Goal: Information Seeking & Learning: Learn about a topic

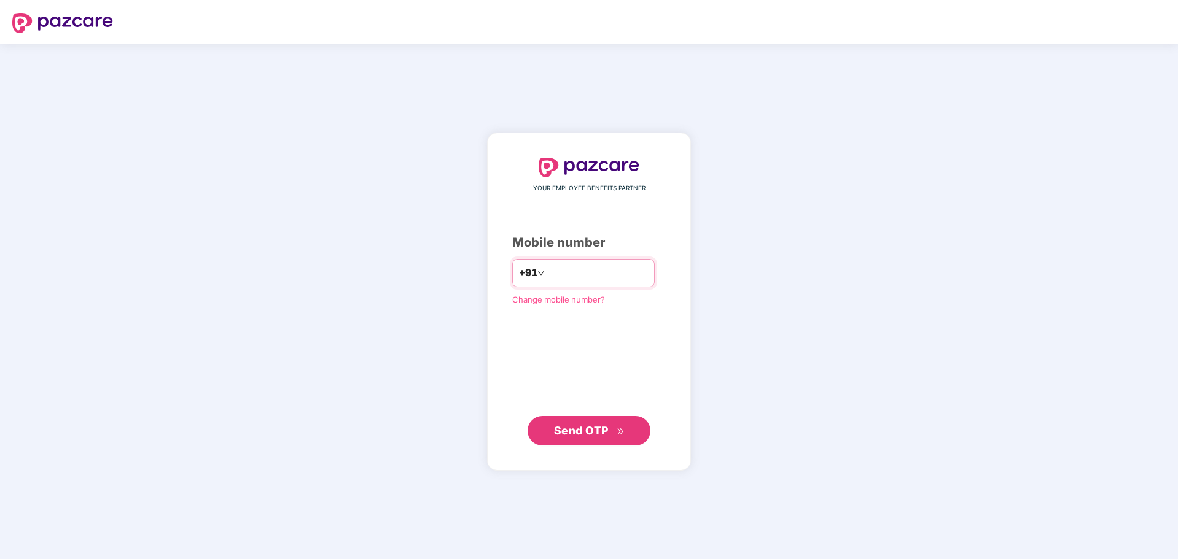
click at [627, 275] on input "number" at bounding box center [597, 273] width 101 height 20
type input "**********"
click at [599, 432] on span "Send OTP" at bounding box center [581, 430] width 55 height 13
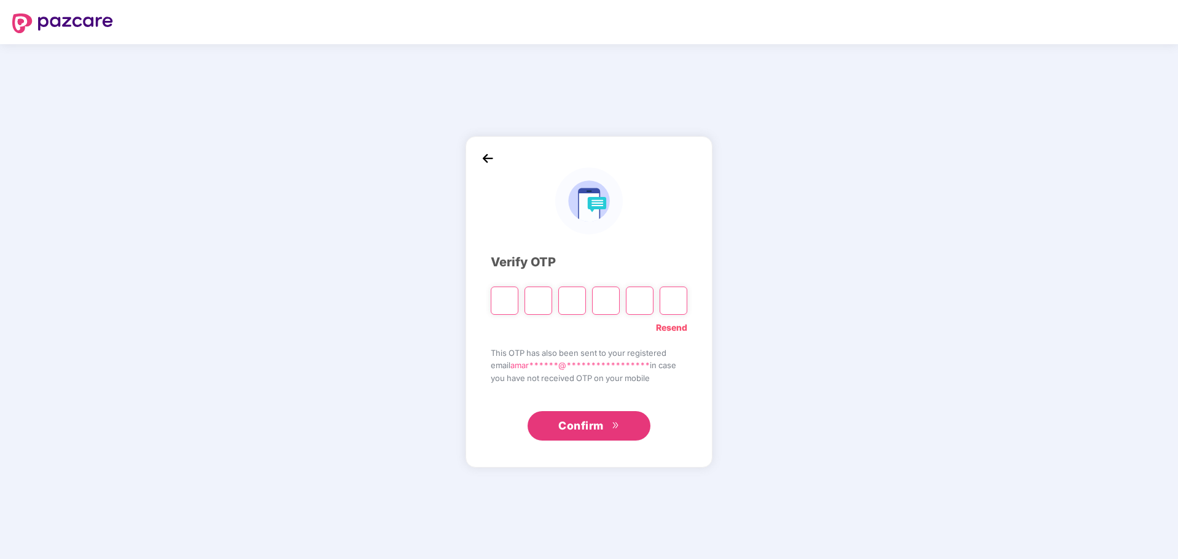
type input "*"
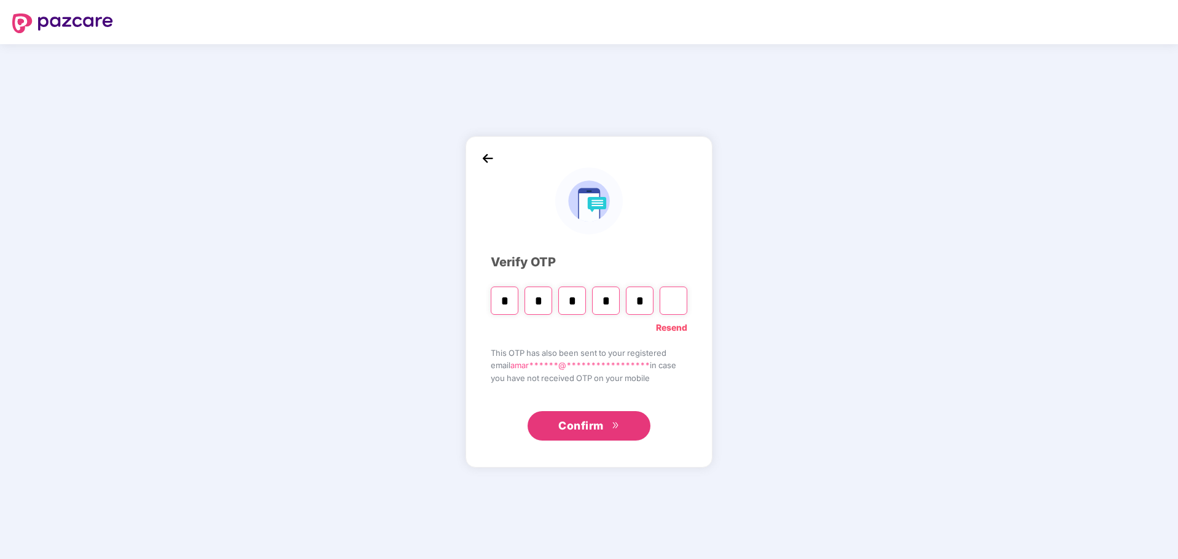
type input "*"
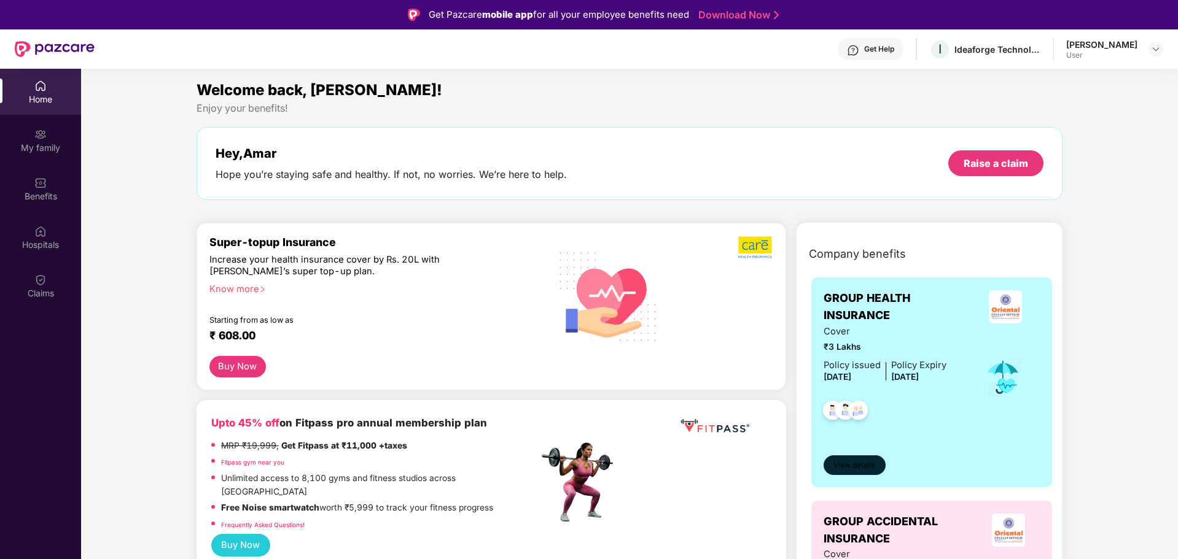
click at [847, 470] on span "View details" at bounding box center [854, 466] width 42 height 12
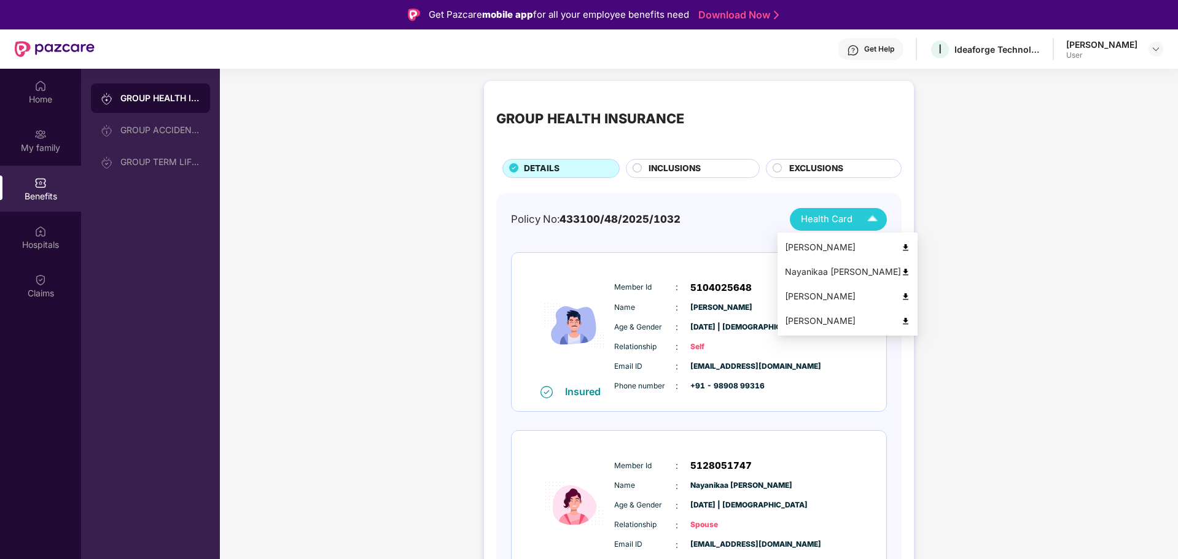
click at [858, 217] on div "Health Card" at bounding box center [842, 219] width 82 height 21
click at [866, 246] on div "[PERSON_NAME]" at bounding box center [847, 248] width 125 height 14
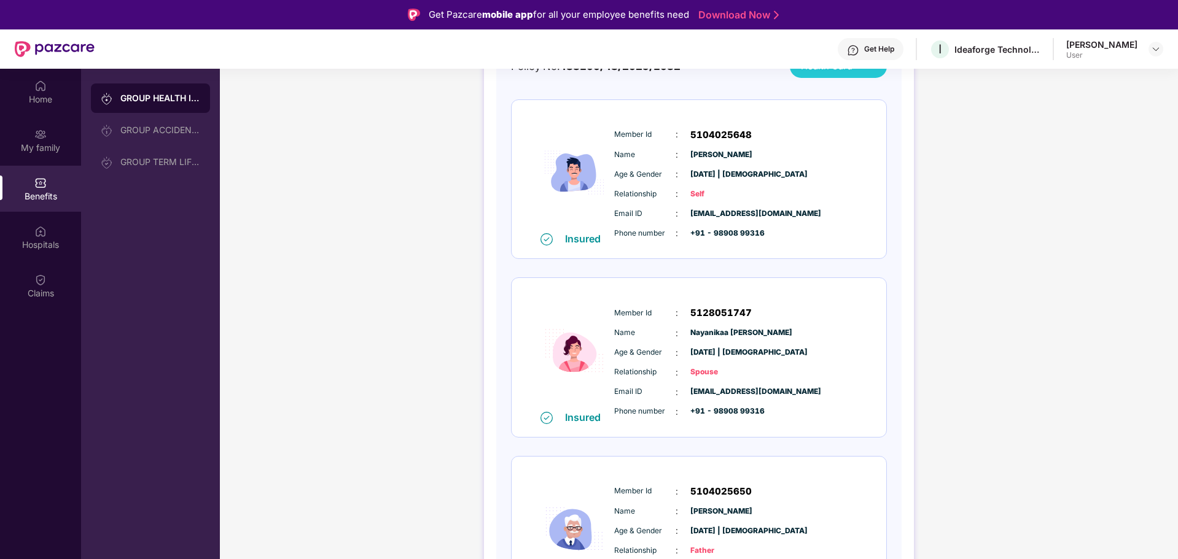
scroll to position [184, 0]
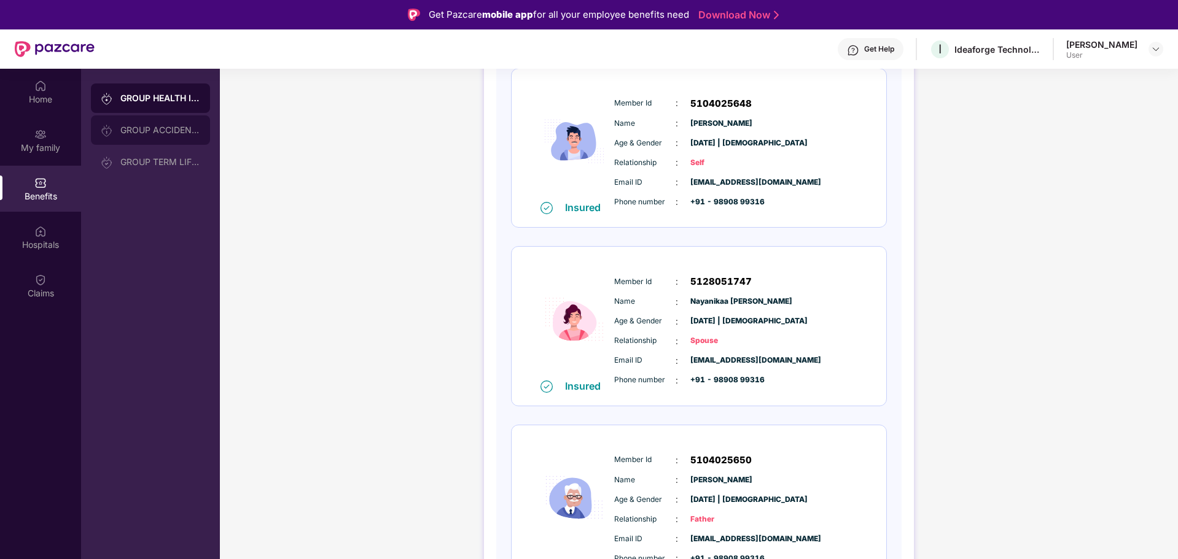
click at [150, 127] on div "GROUP ACCIDENTAL INSURANCE" at bounding box center [160, 130] width 80 height 10
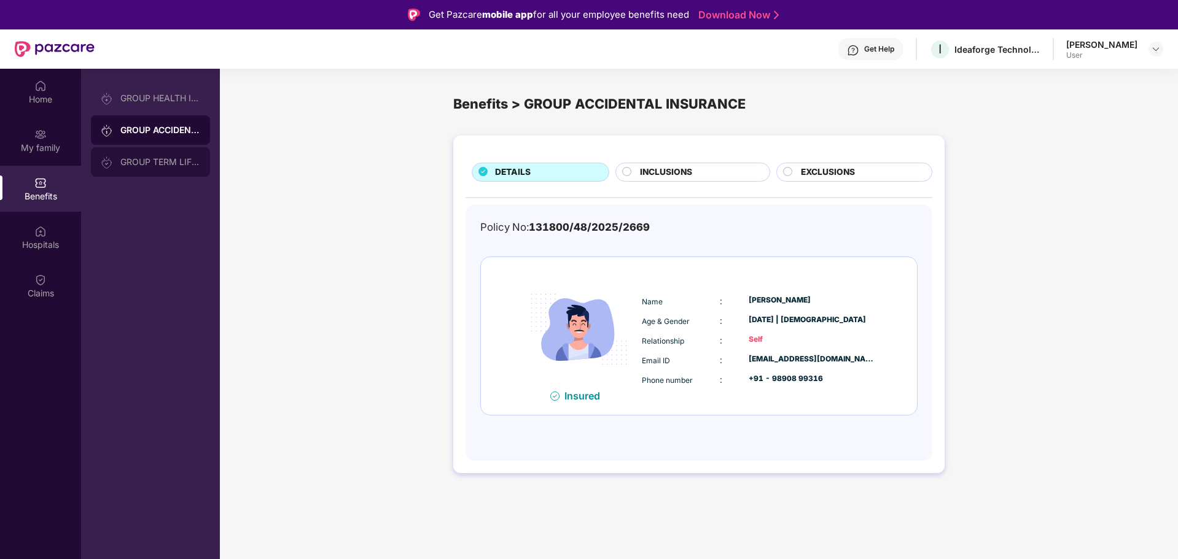
click at [142, 158] on div "GROUP TERM LIFE INSURANCE" at bounding box center [160, 162] width 80 height 10
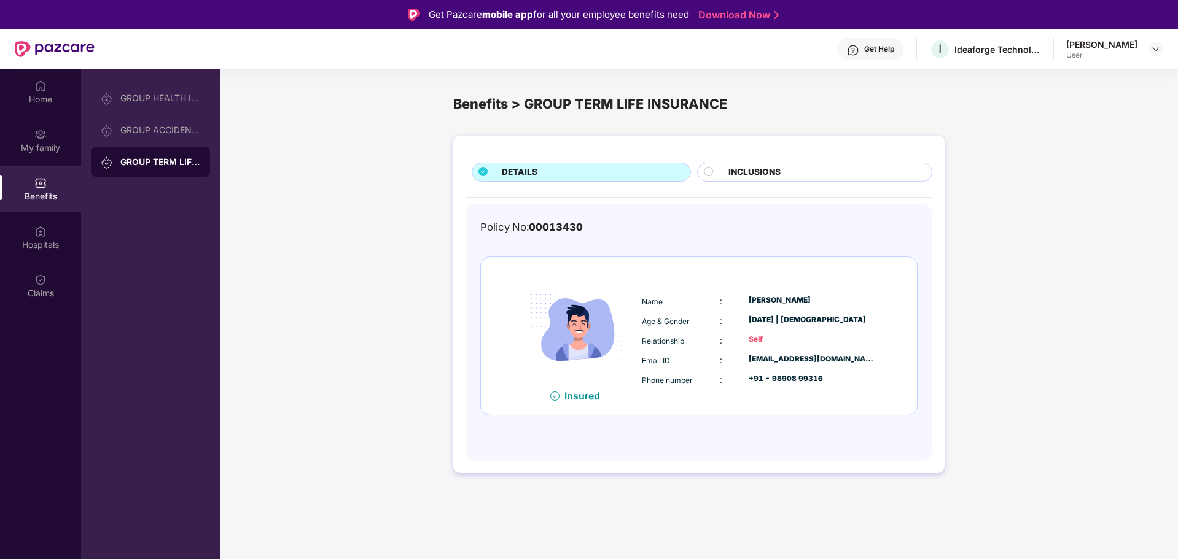
click at [714, 170] on div at bounding box center [713, 174] width 18 height 14
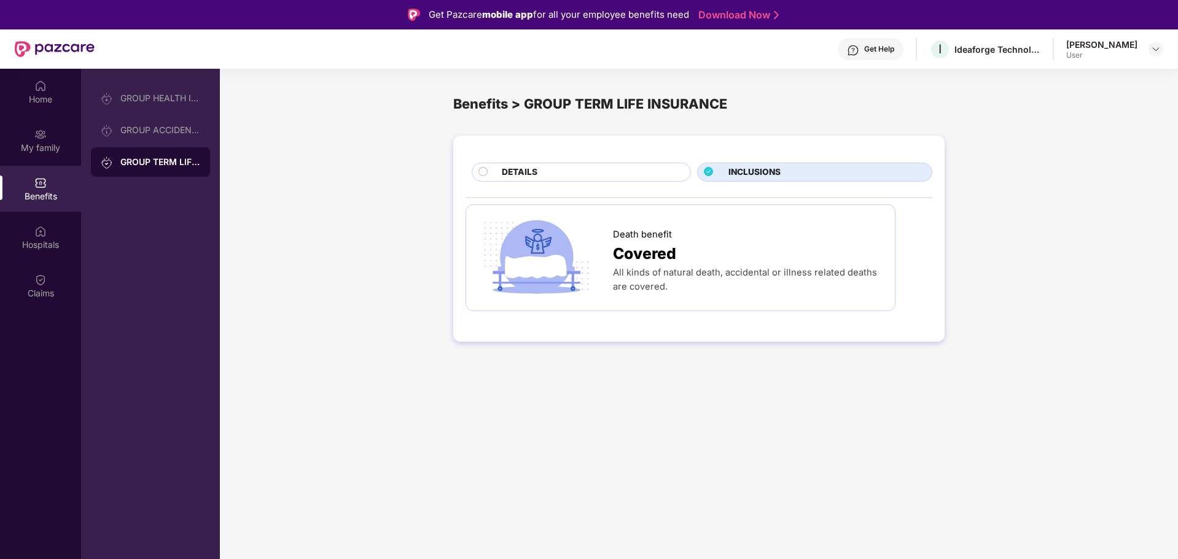
click at [604, 167] on div "DETAILS" at bounding box center [590, 173] width 189 height 15
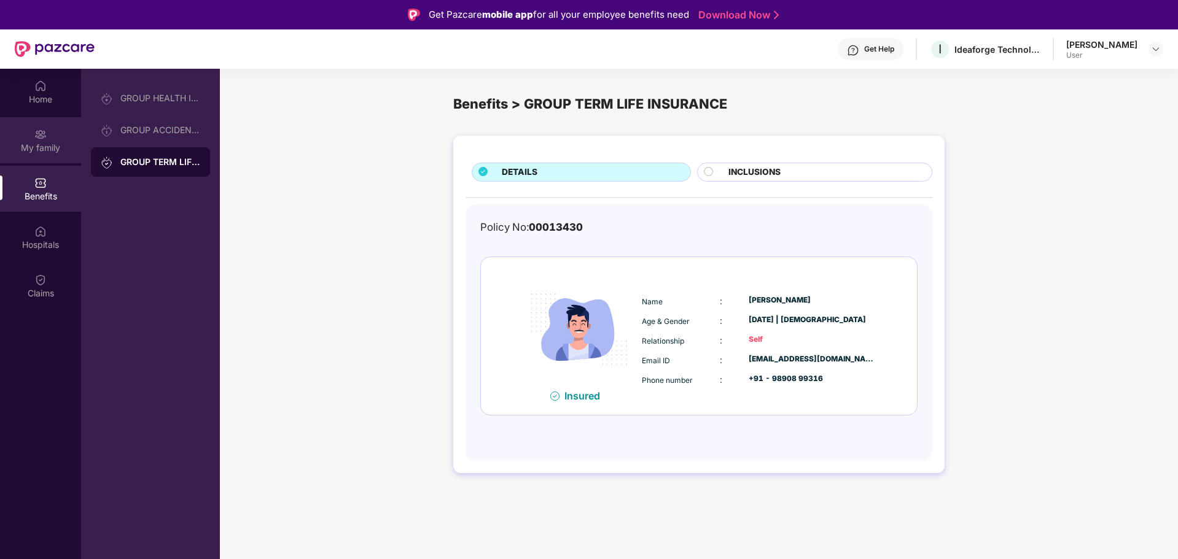
click at [46, 135] on img at bounding box center [40, 134] width 12 height 12
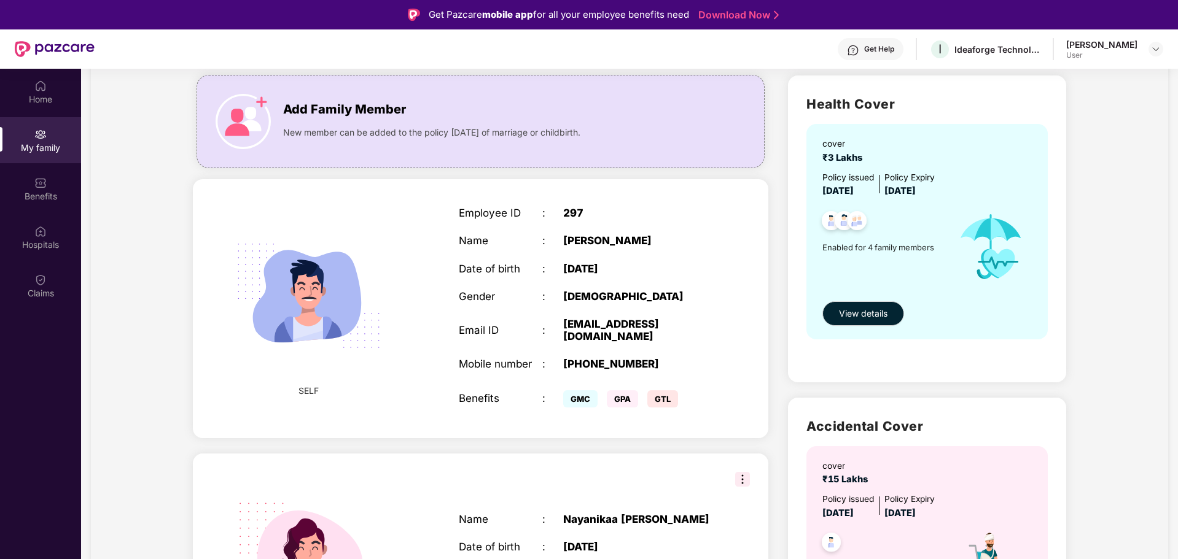
scroll to position [307, 0]
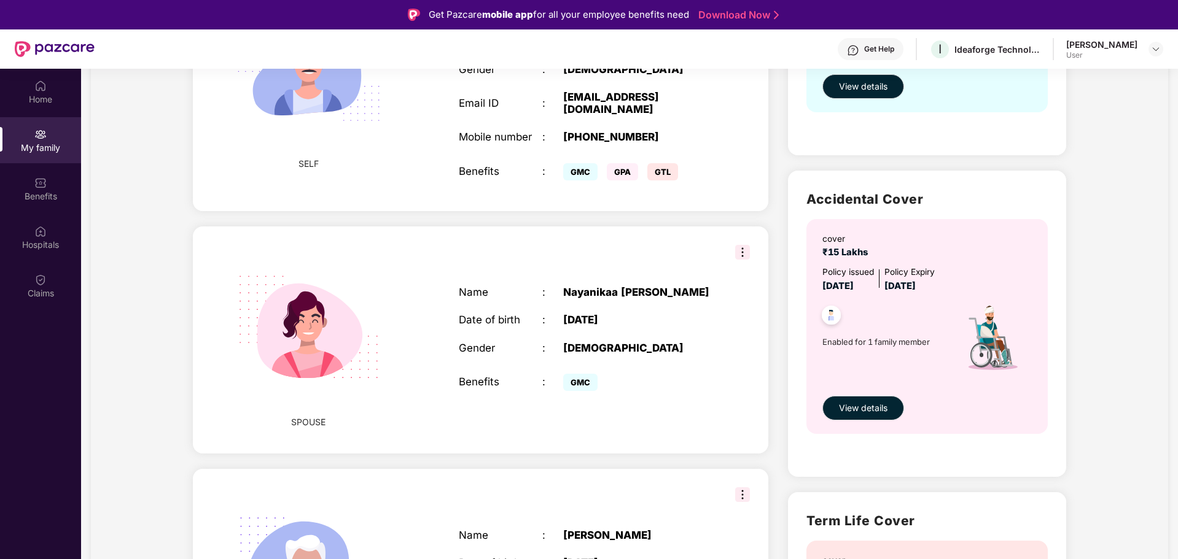
click at [744, 252] on img at bounding box center [742, 252] width 15 height 15
click at [782, 329] on div "Health Cover cover ₹3 Lakhs Policy issued [DATE] Policy Expiry [DATE] Enabled f…" at bounding box center [927, 396] width 298 height 1117
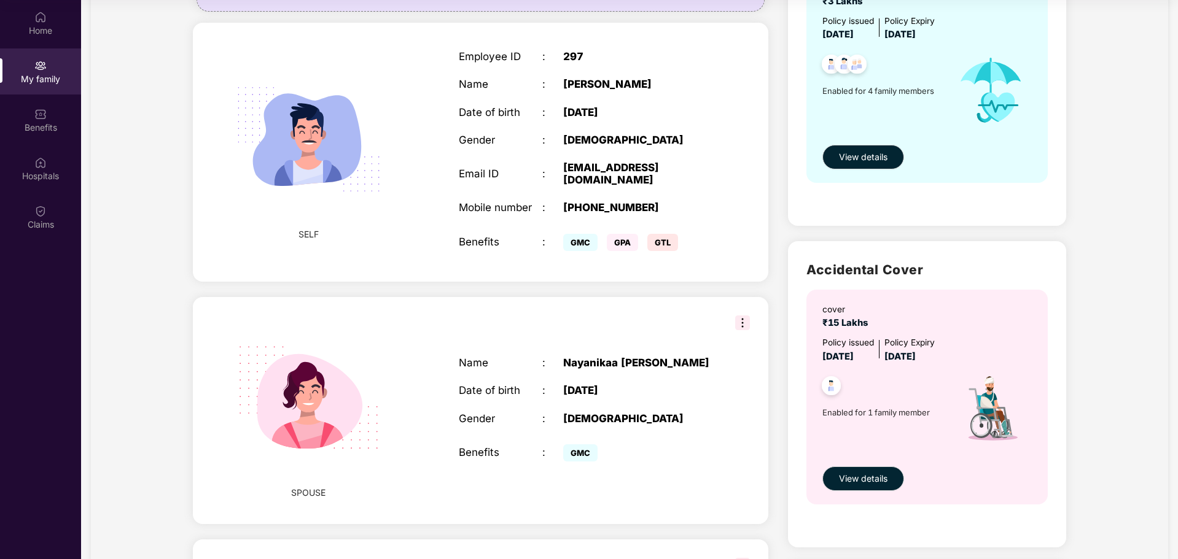
scroll to position [0, 0]
